Goal: Task Accomplishment & Management: Use online tool/utility

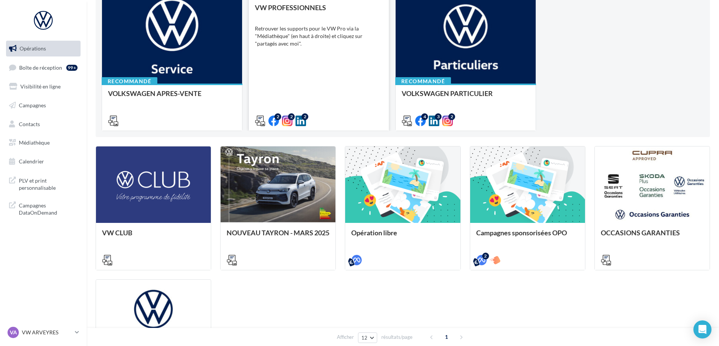
scroll to position [188, 0]
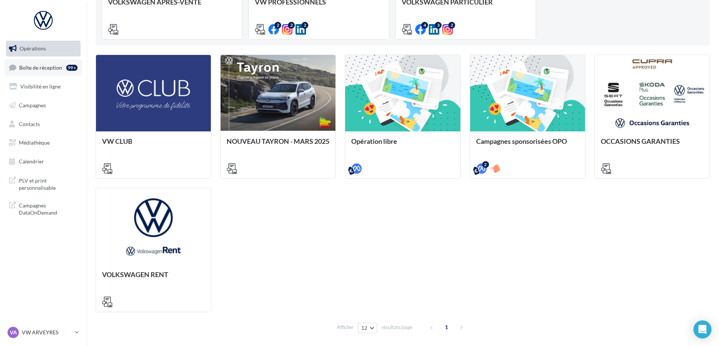
click at [41, 65] on span "Boîte de réception" at bounding box center [40, 67] width 43 height 6
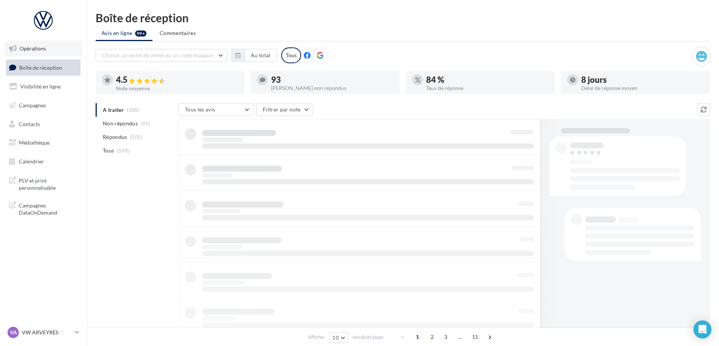
click at [50, 49] on link "Opérations" at bounding box center [44, 49] width 78 height 16
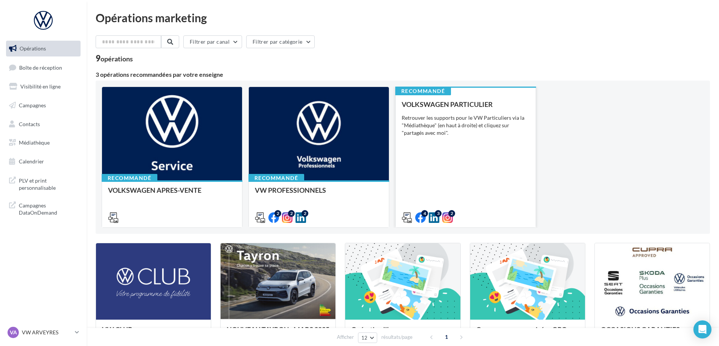
click at [478, 138] on div "VOLKSWAGEN PARTICULIER Retrouver les supports pour le VW Particuliers via la "M…" at bounding box center [466, 161] width 128 height 120
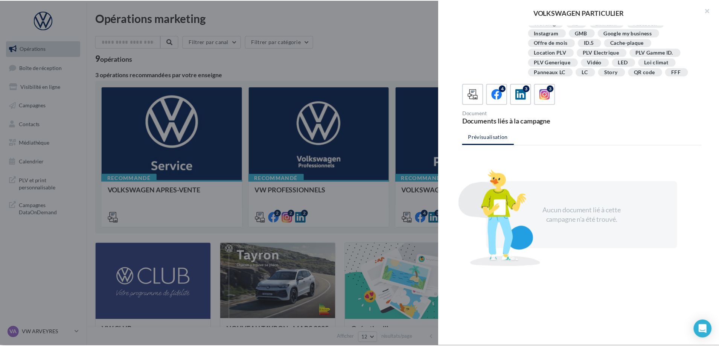
scroll to position [137, 0]
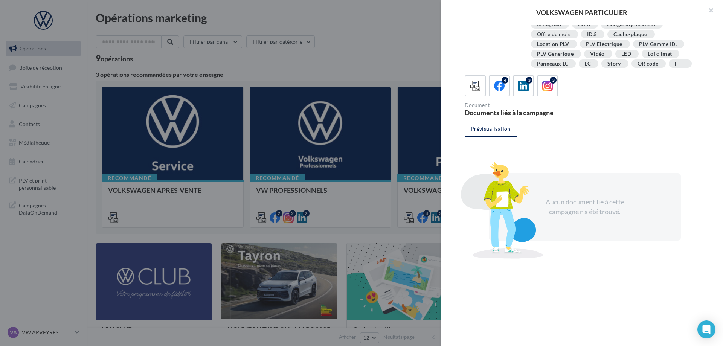
click at [232, 64] on div at bounding box center [361, 173] width 723 height 346
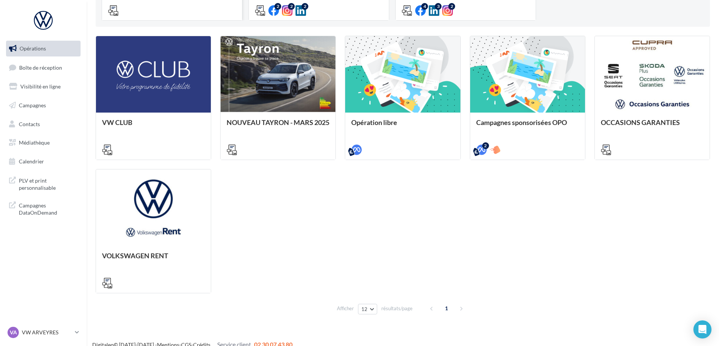
scroll to position [217, 0]
